Goal: Transaction & Acquisition: Purchase product/service

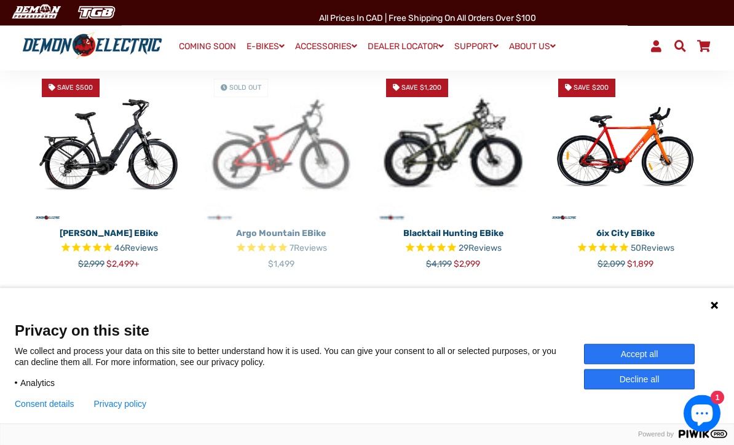
scroll to position [729, 0]
click at [365, 289] on link "2" at bounding box center [368, 300] width 22 height 22
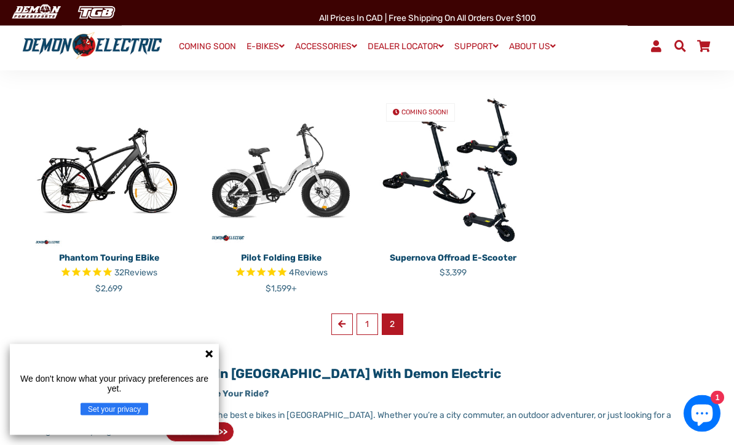
scroll to position [264, 0]
click at [90, 160] on img at bounding box center [109, 170] width 154 height 154
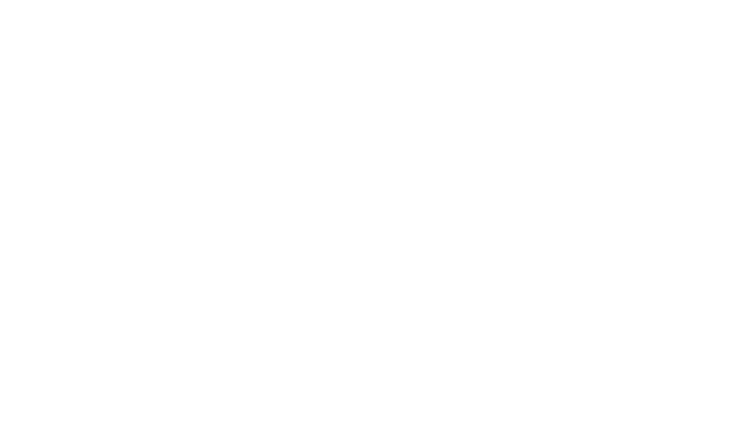
select select "******"
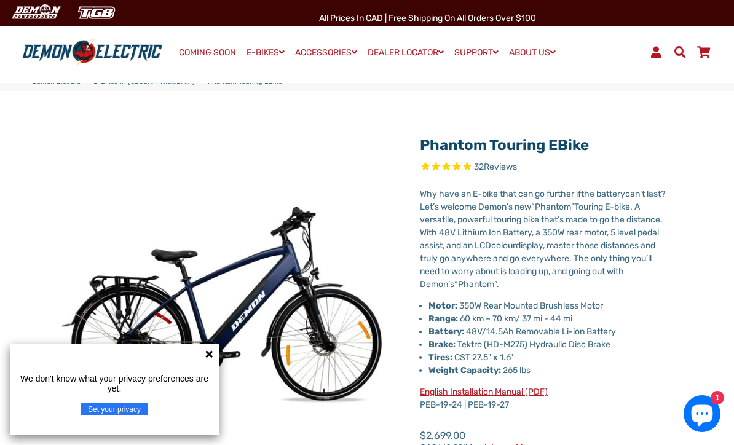
click at [209, 355] on icon at bounding box center [208, 353] width 7 height 7
